Goal: Task Accomplishment & Management: Manage account settings

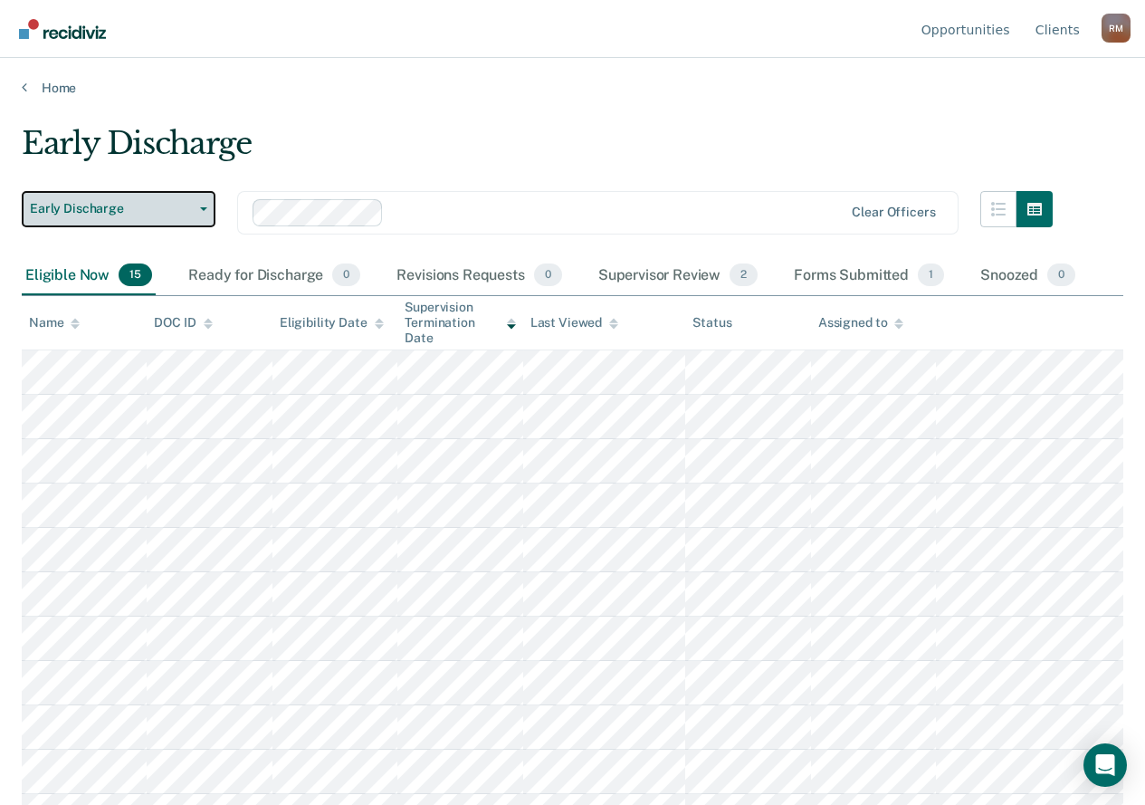
click at [196, 210] on span "button" at bounding box center [200, 209] width 14 height 4
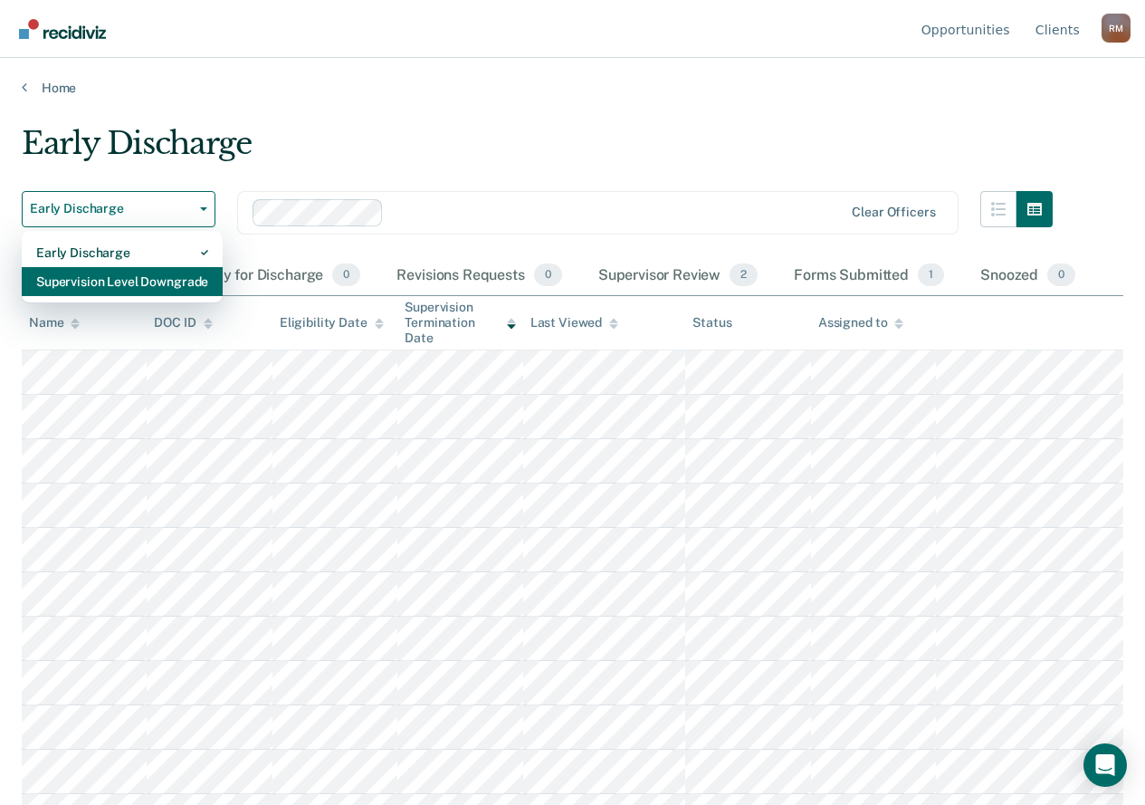
click at [156, 276] on div "Supervision Level Downgrade" at bounding box center [122, 281] width 172 height 29
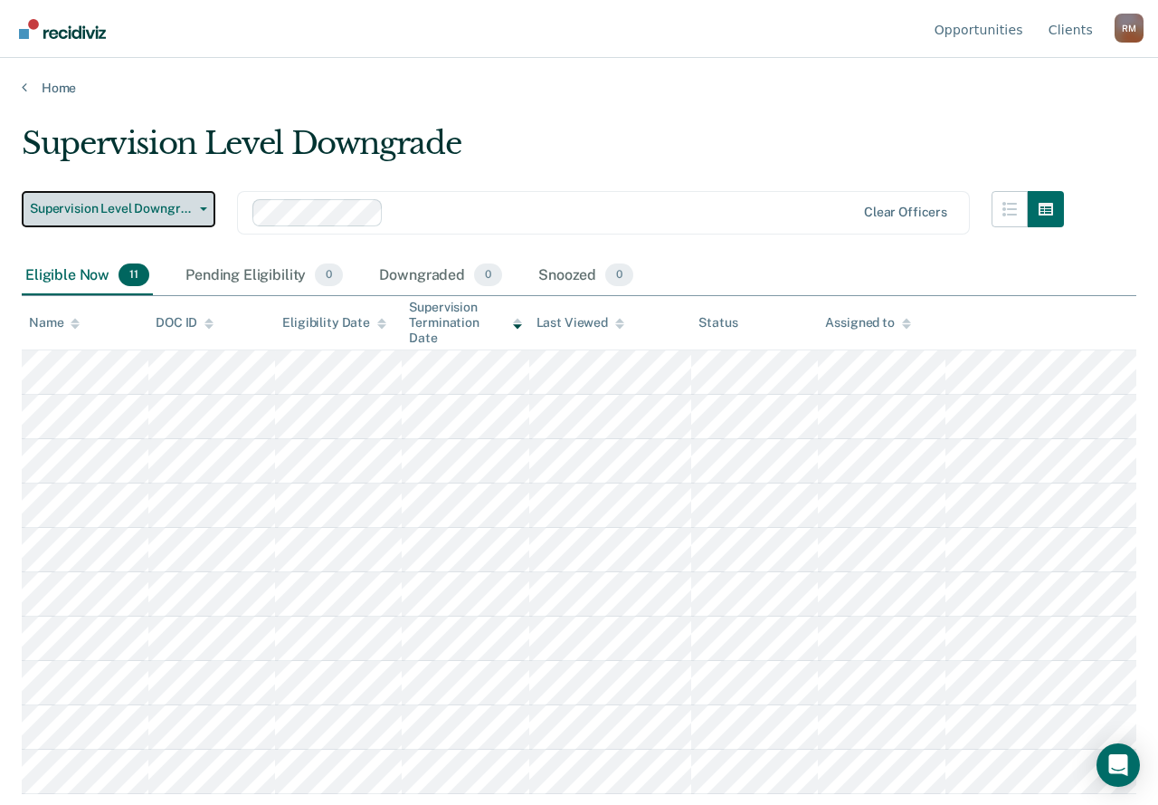
click at [197, 212] on button "Supervision Level Downgrade" at bounding box center [119, 209] width 194 height 36
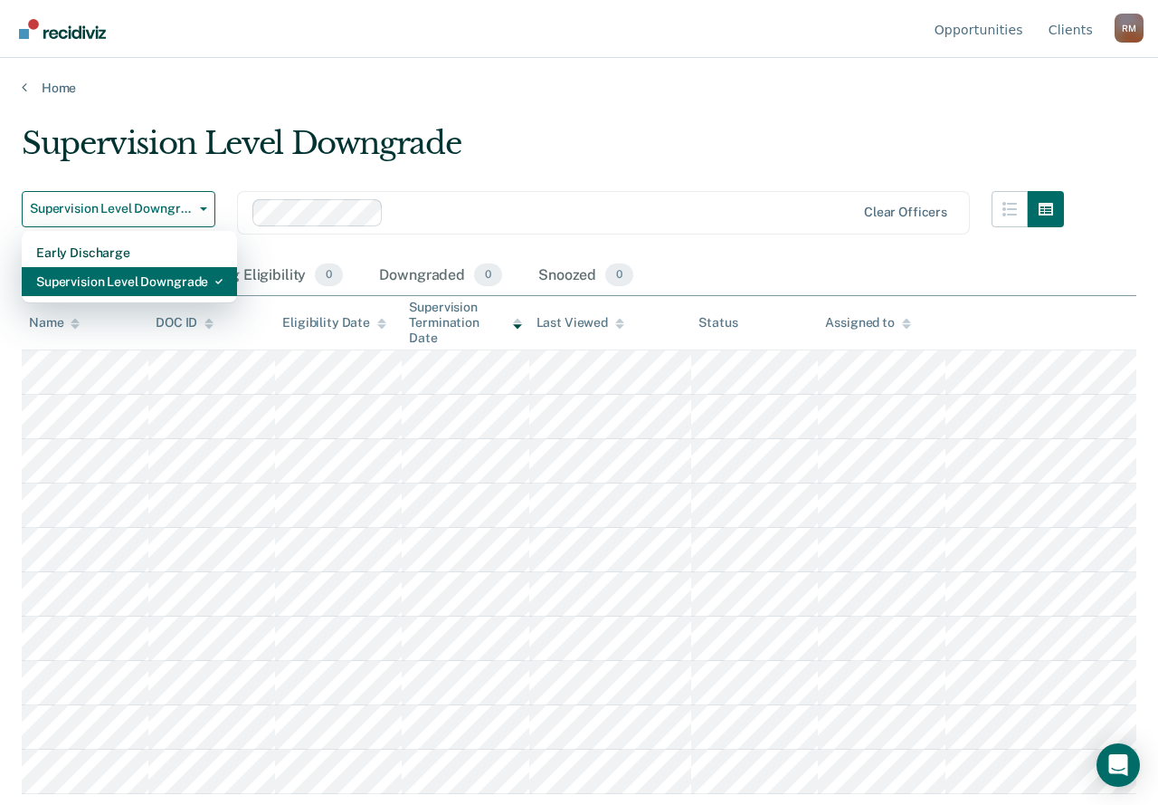
click at [156, 283] on div "Supervision Level Downgrade" at bounding box center [129, 281] width 186 height 29
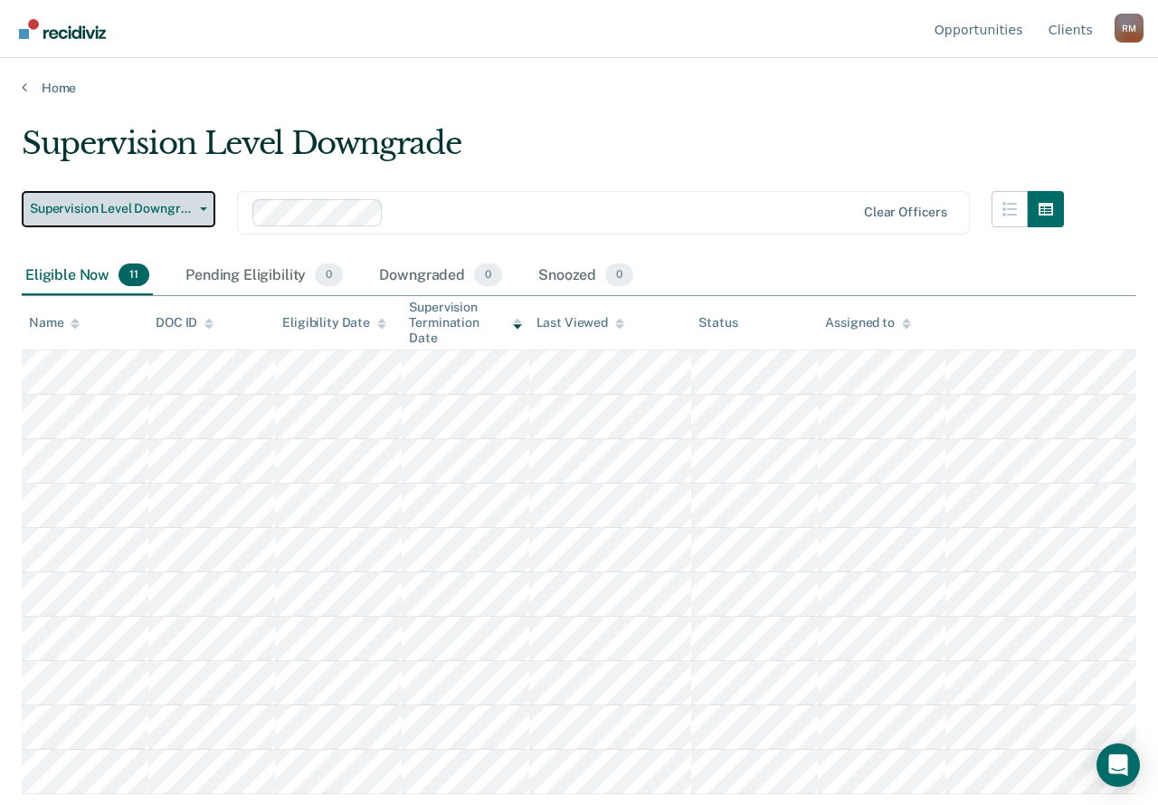
click at [203, 205] on button "Supervision Level Downgrade" at bounding box center [119, 209] width 194 height 36
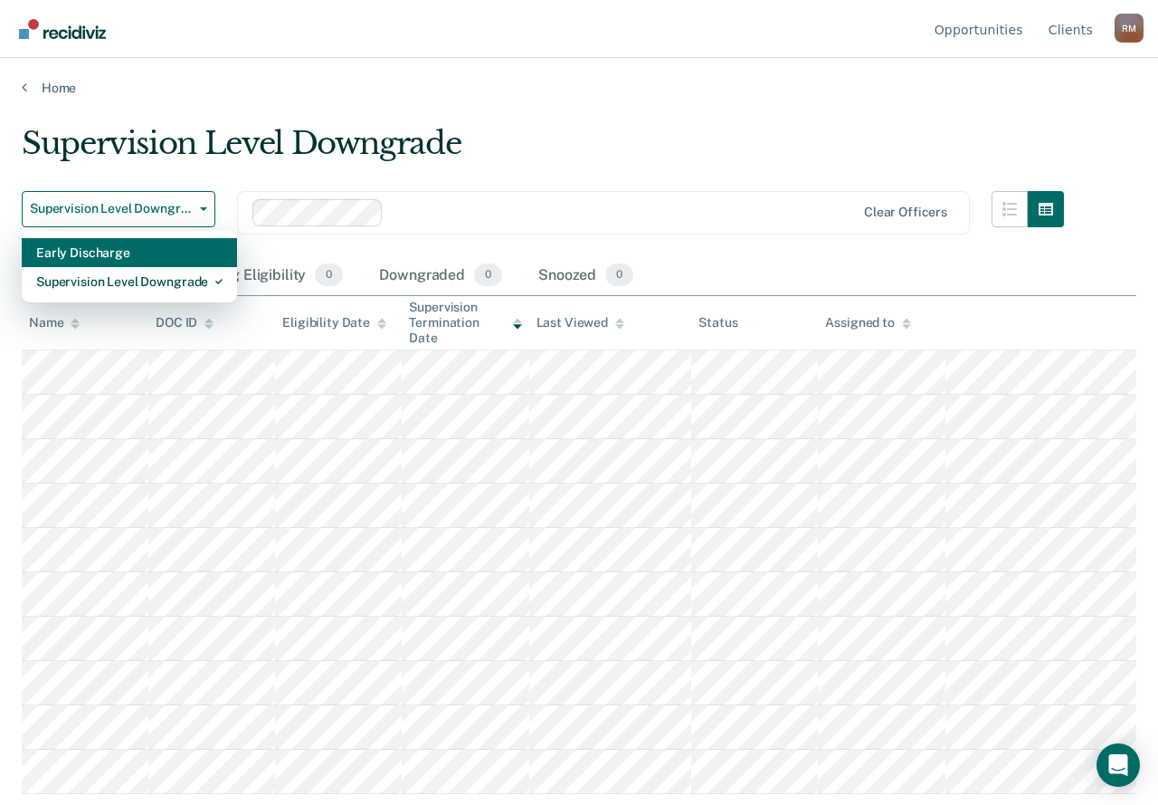
click at [157, 242] on div "Early Discharge" at bounding box center [129, 252] width 186 height 29
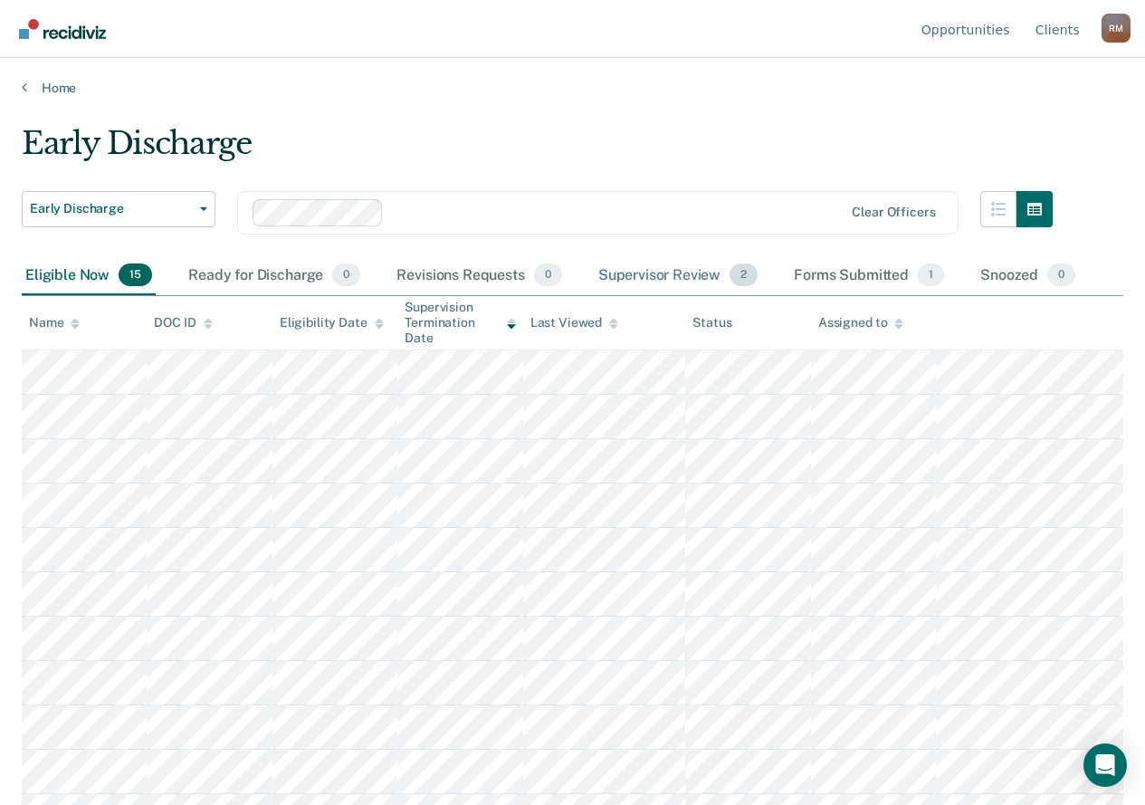
drag, startPoint x: 734, startPoint y: 279, endPoint x: 748, endPoint y: 277, distance: 13.7
click at [734, 279] on span "2" at bounding box center [743, 275] width 28 height 24
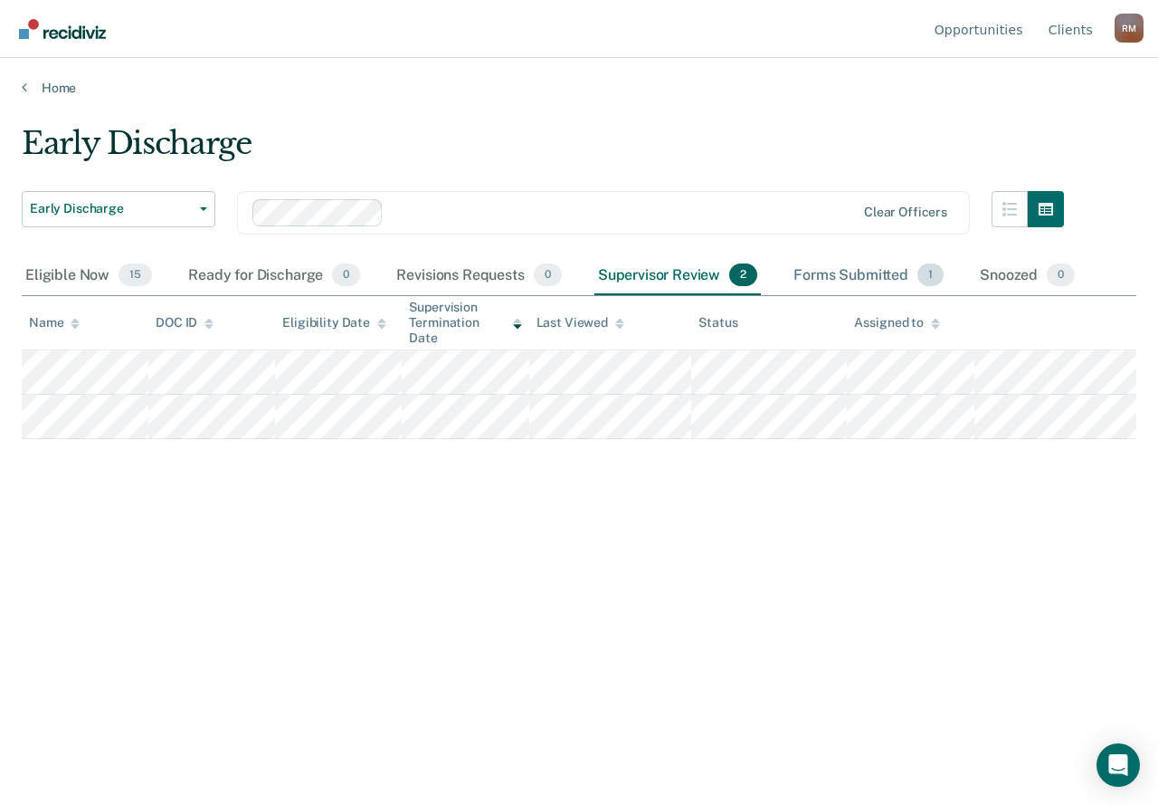
click at [876, 275] on div "Forms Submitted 1" at bounding box center [868, 276] width 157 height 40
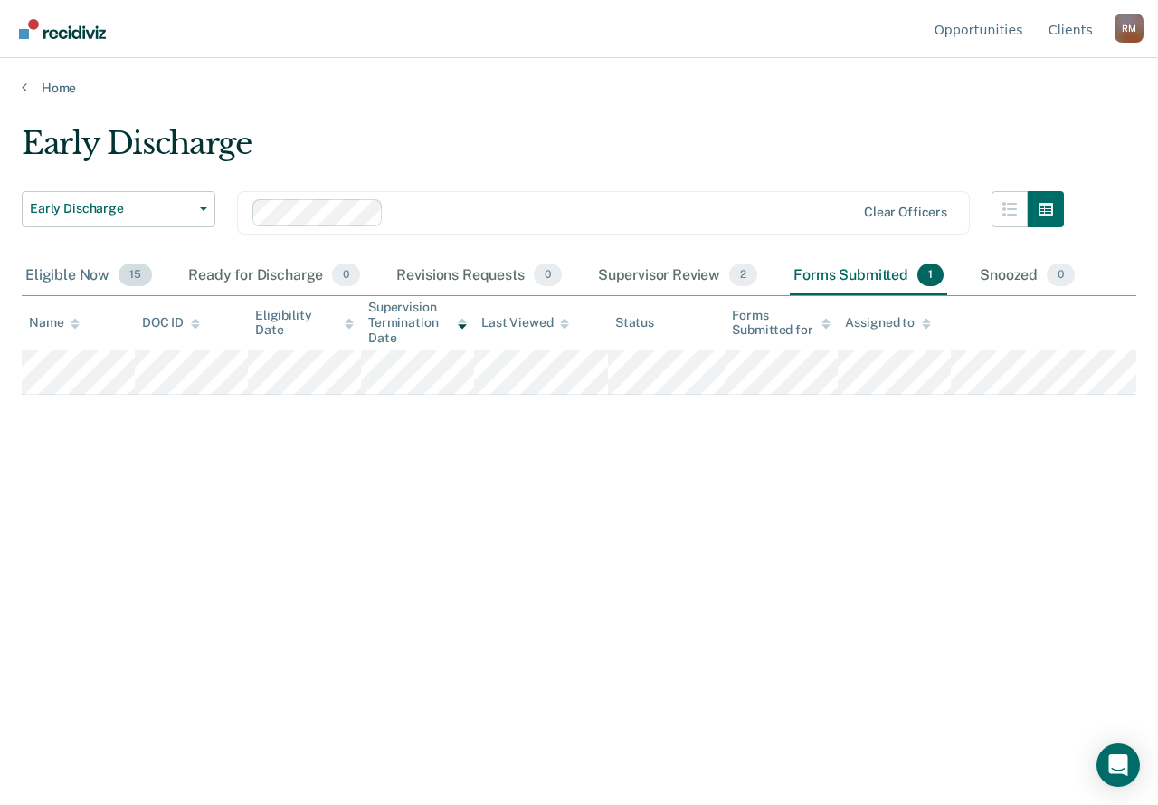
click at [47, 272] on div "Eligible Now 15" at bounding box center [89, 276] width 134 height 40
